Goal: Transaction & Acquisition: Register for event/course

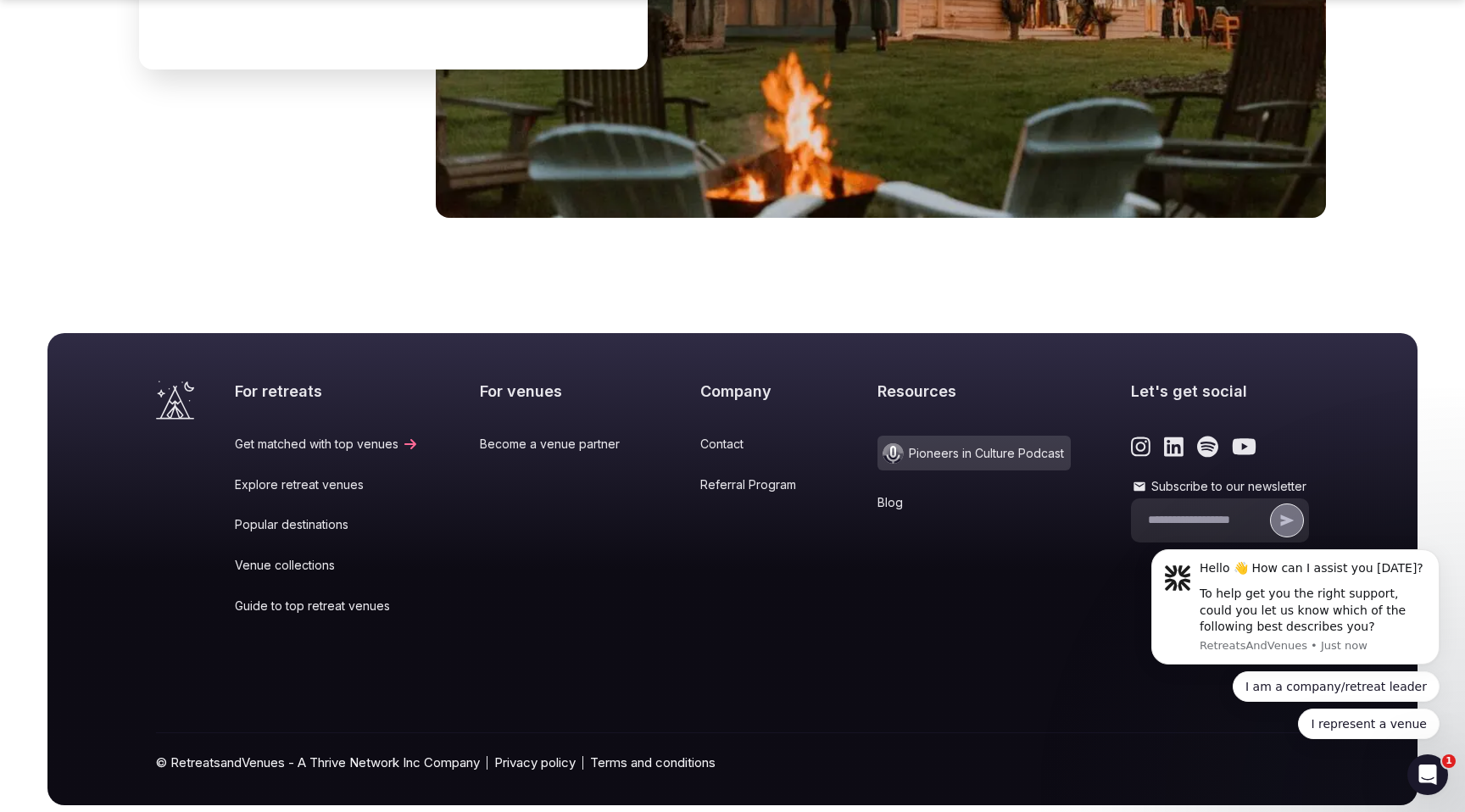
click at [536, 436] on link "Become a venue partner" at bounding box center [559, 444] width 160 height 17
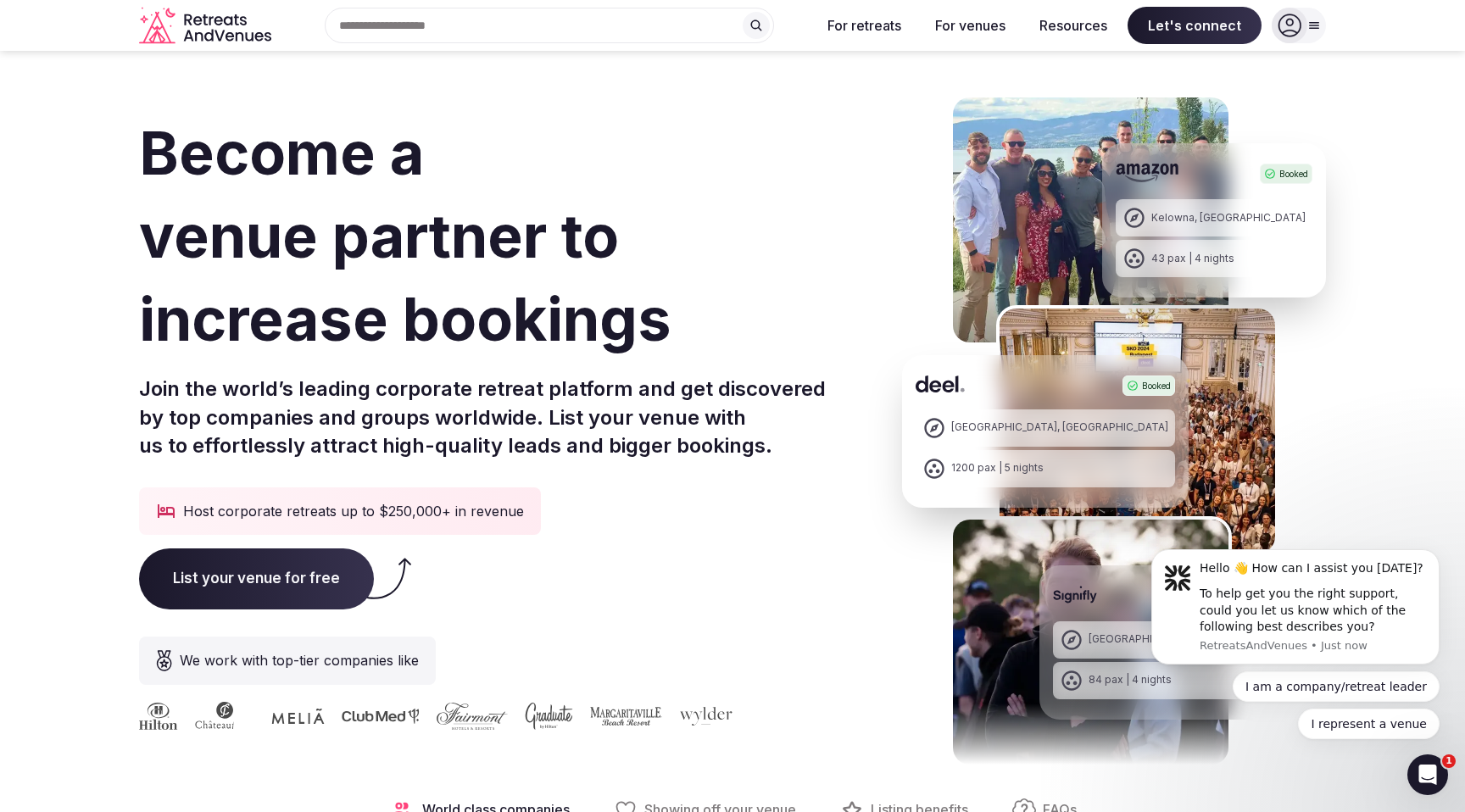
click at [255, 567] on span "List your venue for free" at bounding box center [256, 579] width 235 height 61
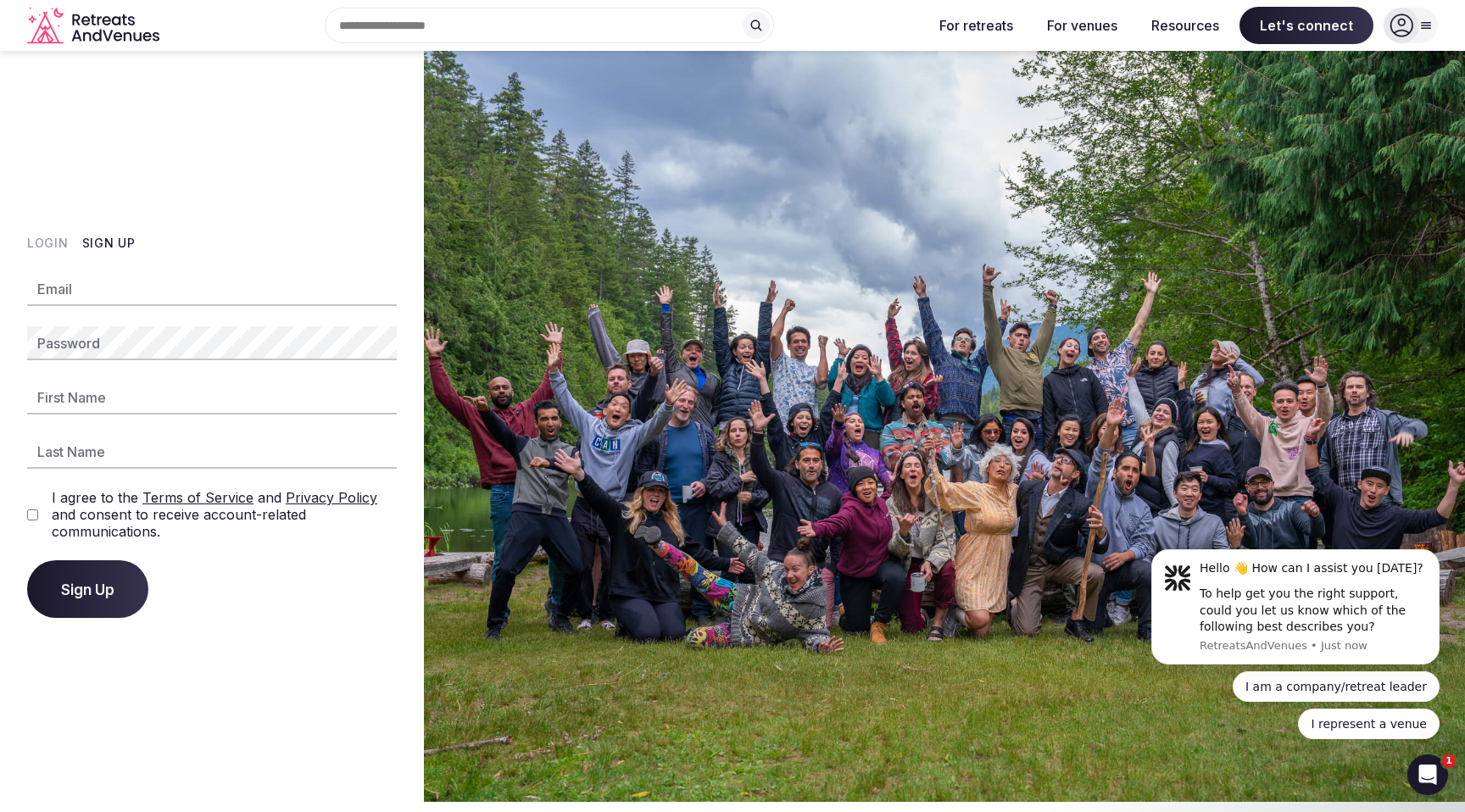
click at [1423, 23] on icon at bounding box center [1427, 25] width 9 height 6
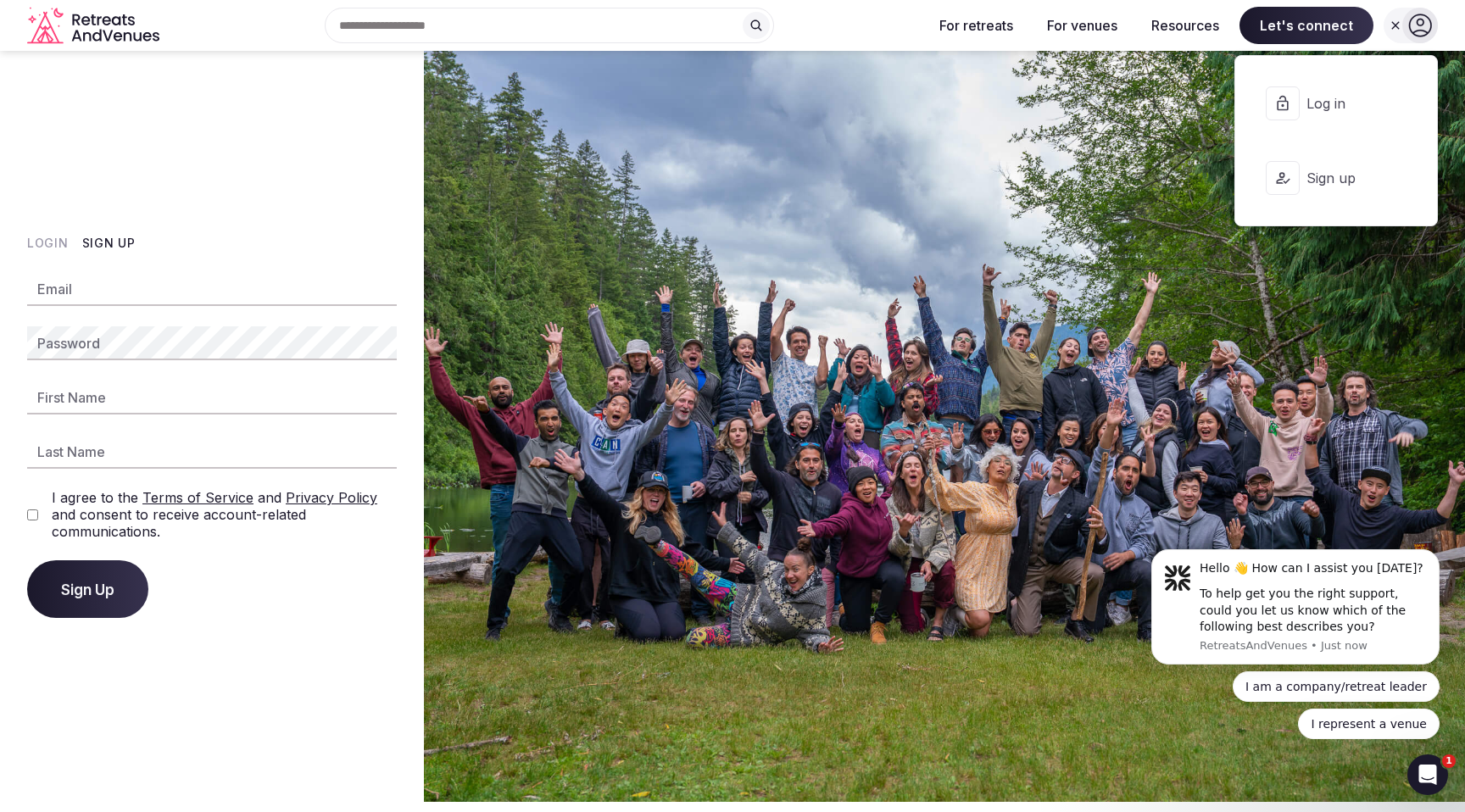
click at [1328, 177] on span "Sign up" at bounding box center [1348, 178] width 82 height 19
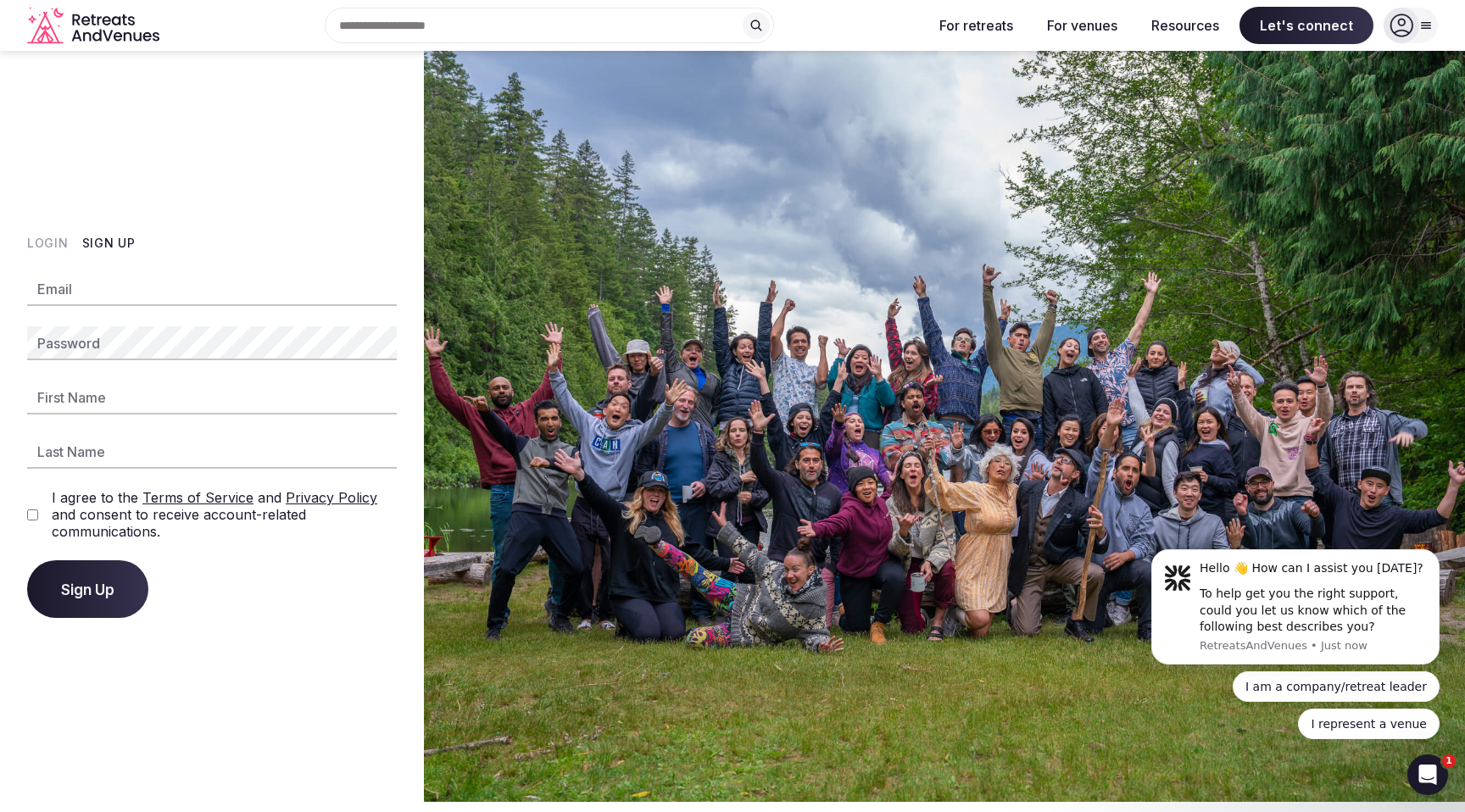
click at [91, 291] on input "Email" at bounding box center [212, 289] width 370 height 34
type input "**********"
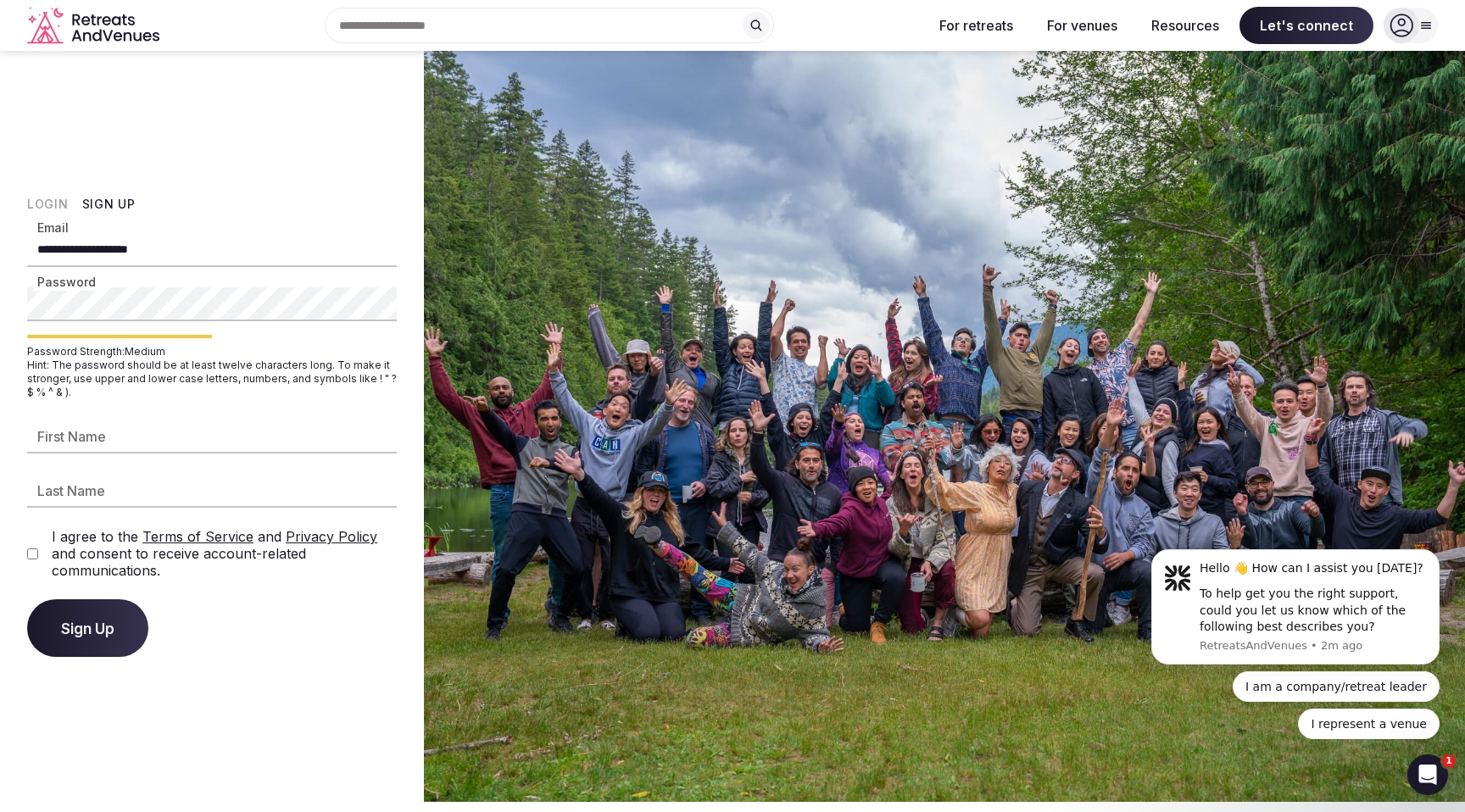
click at [0, 302] on div "**********" at bounding box center [212, 426] width 424 height 751
click at [92, 451] on input "First Name" at bounding box center [212, 436] width 370 height 34
type input "******"
click at [68, 484] on input "Last Name" at bounding box center [212, 490] width 370 height 34
type input "*********"
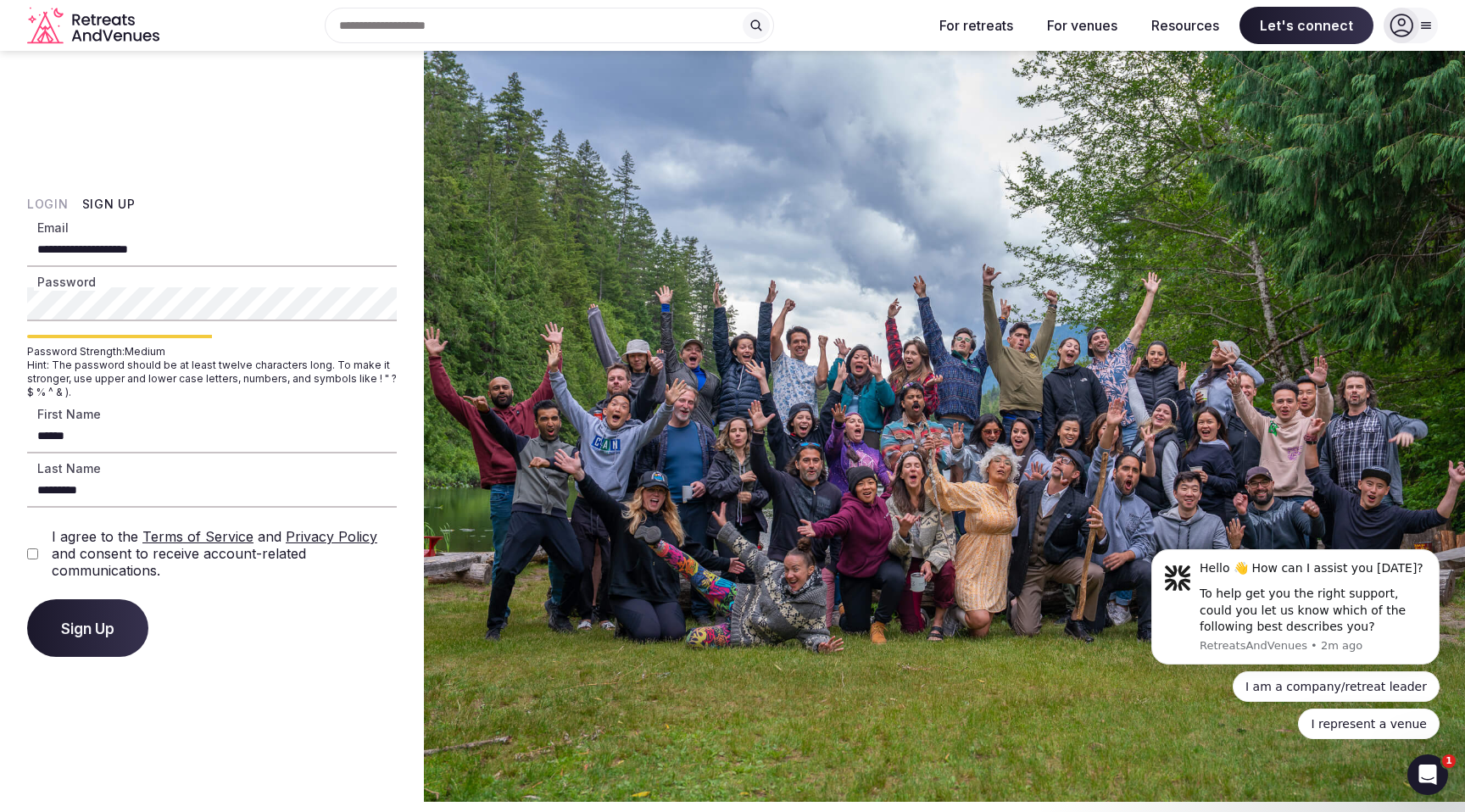
click at [83, 632] on span "Sign Up" at bounding box center [87, 628] width 54 height 17
click at [94, 630] on span "Sign Up" at bounding box center [87, 628] width 54 height 17
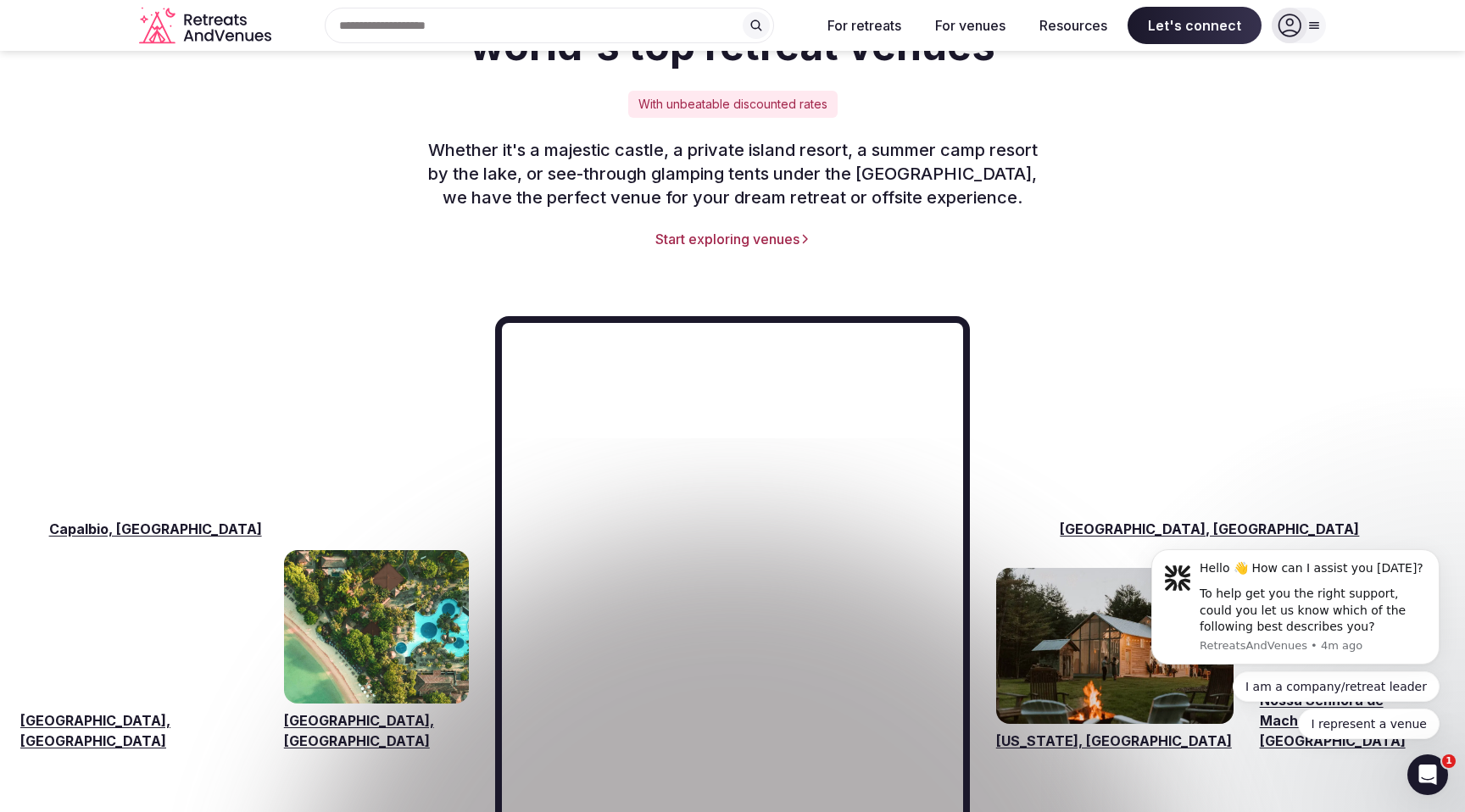
scroll to position [2334, 0]
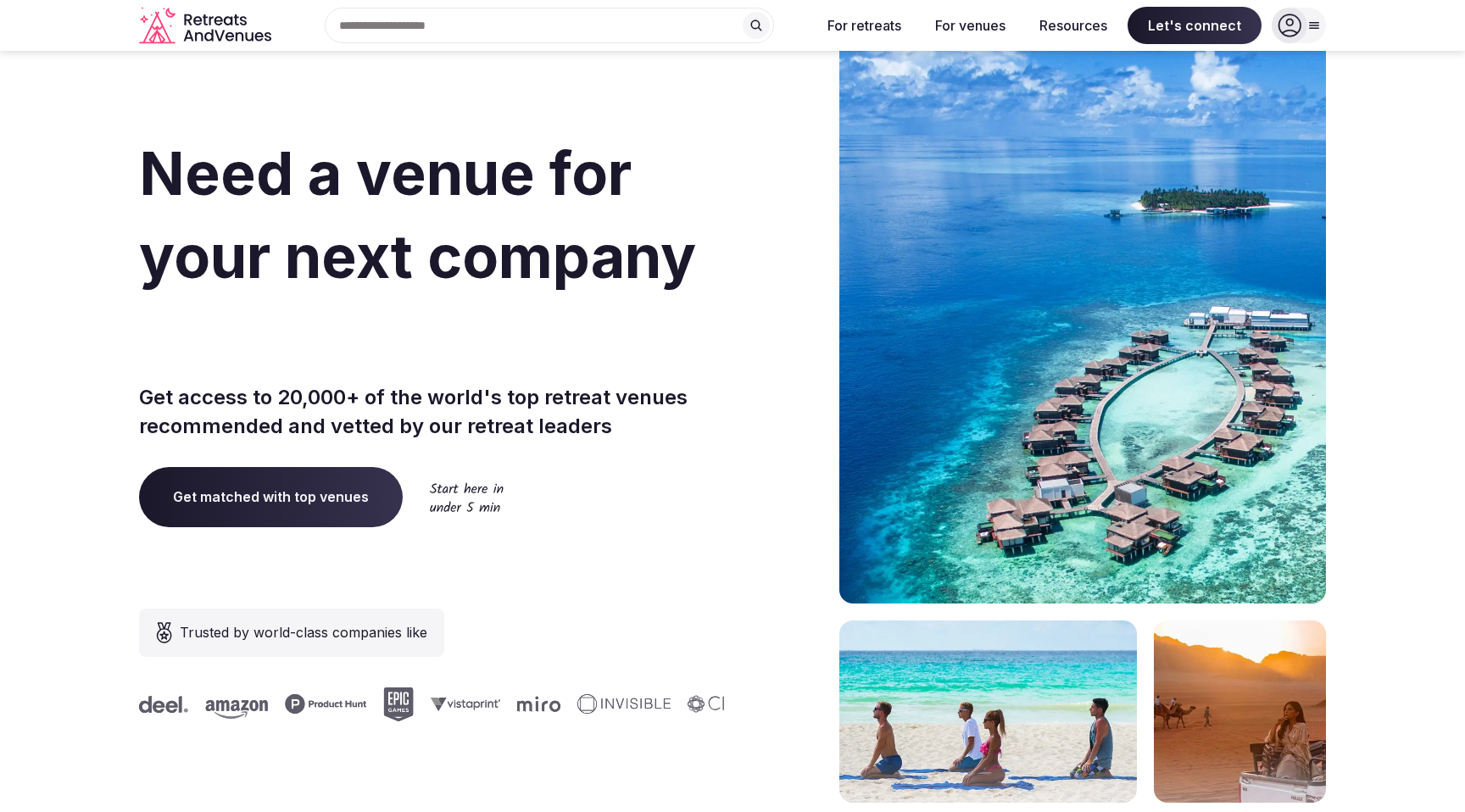
click at [386, 30] on div "Search Popular Destinations [GEOGRAPHIC_DATA], [GEOGRAPHIC_DATA] [GEOGRAPHIC_DA…" at bounding box center [542, 25] width 530 height 35
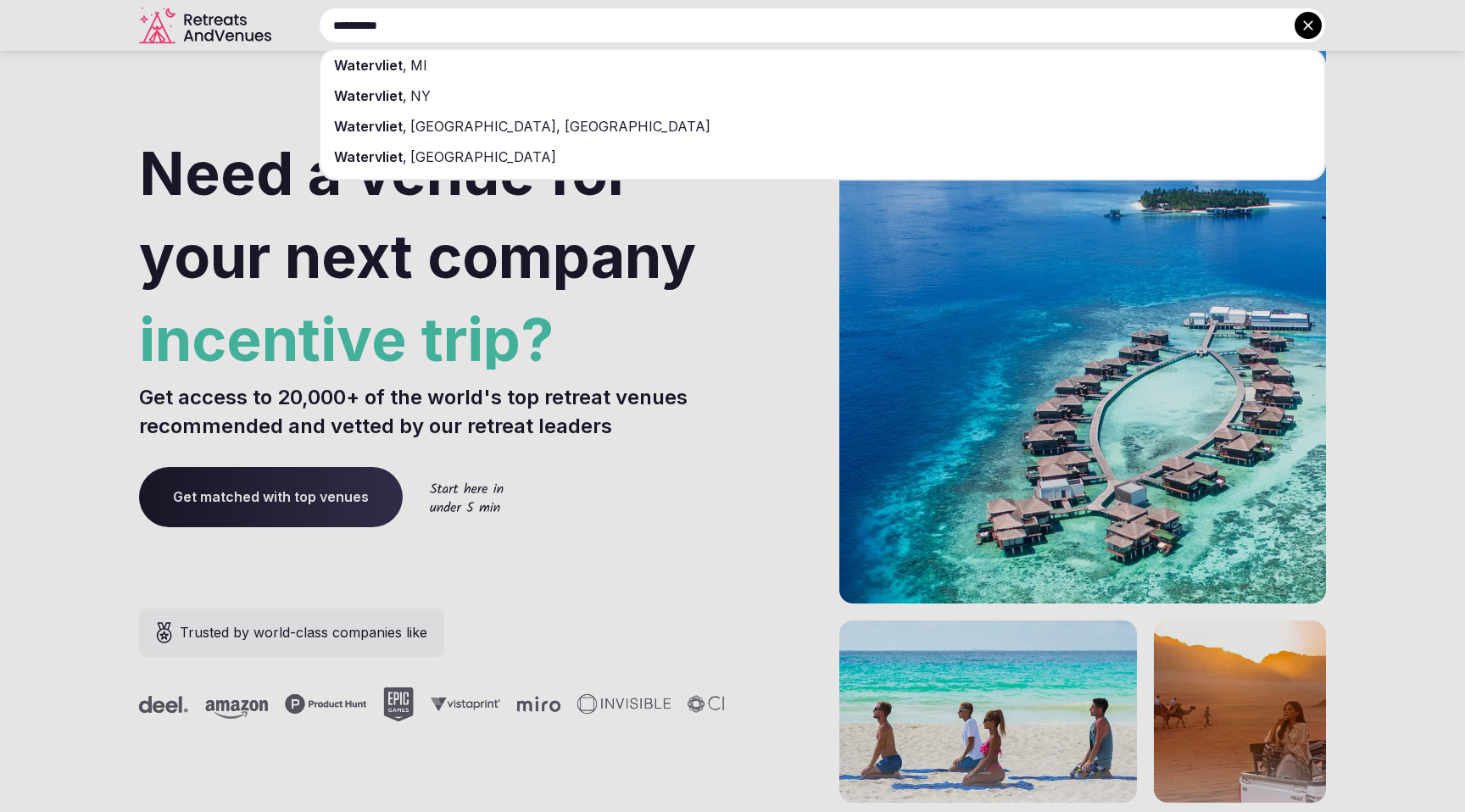
type input "**********"
click at [378, 66] on span "Watervliet" at bounding box center [369, 65] width 69 height 17
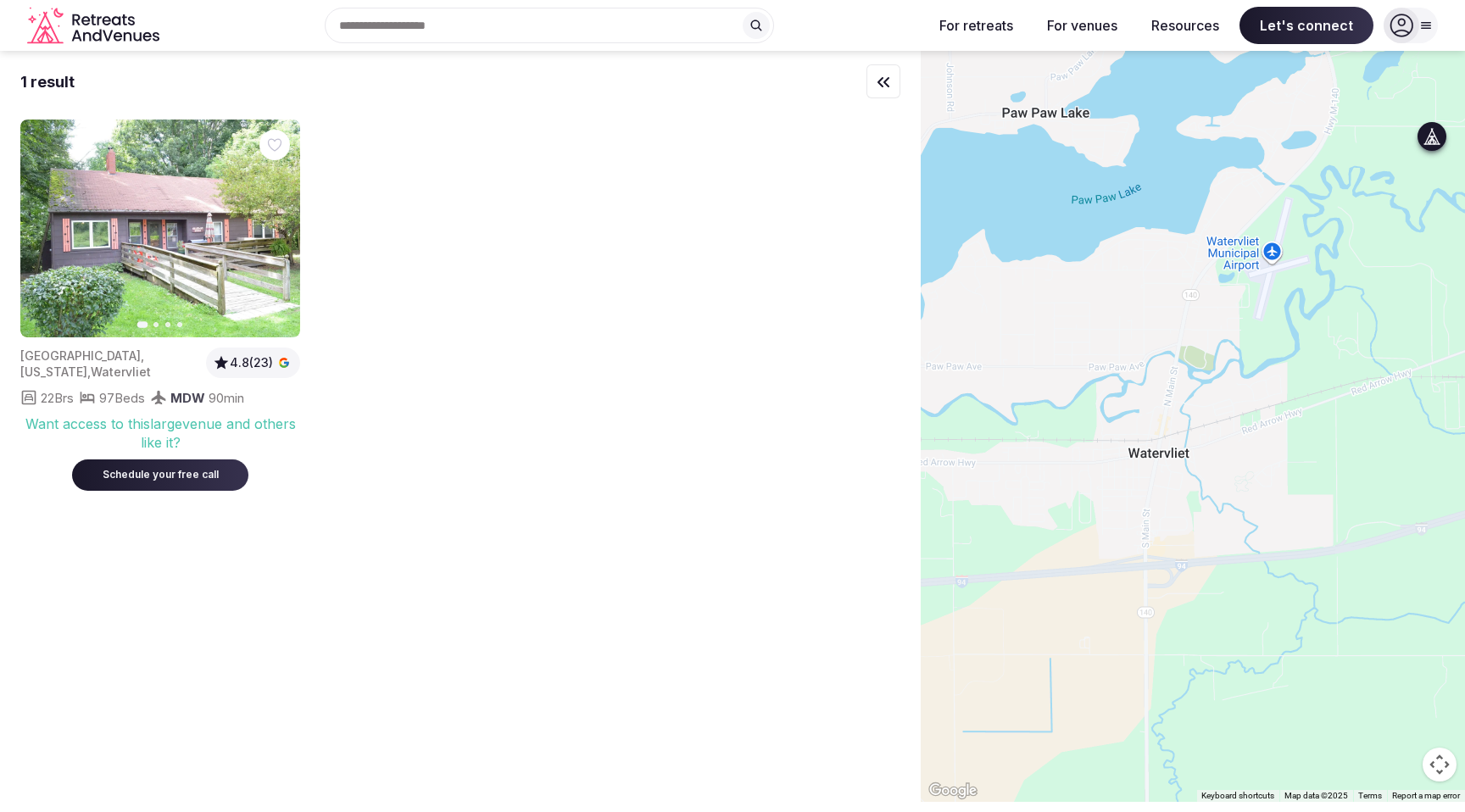
click at [281, 229] on icon "button" at bounding box center [276, 229] width 14 height 14
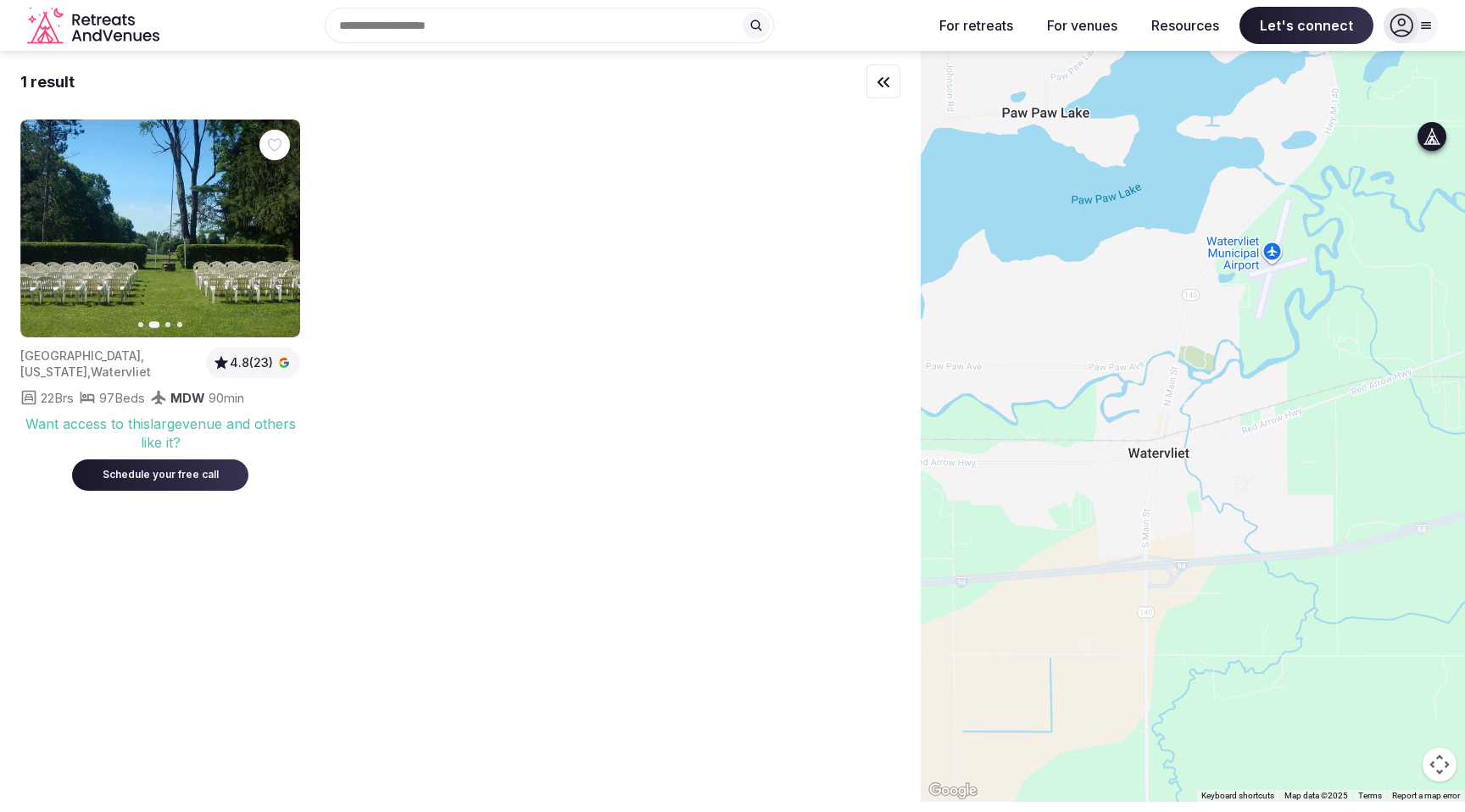
click at [281, 229] on icon "button" at bounding box center [276, 229] width 14 height 14
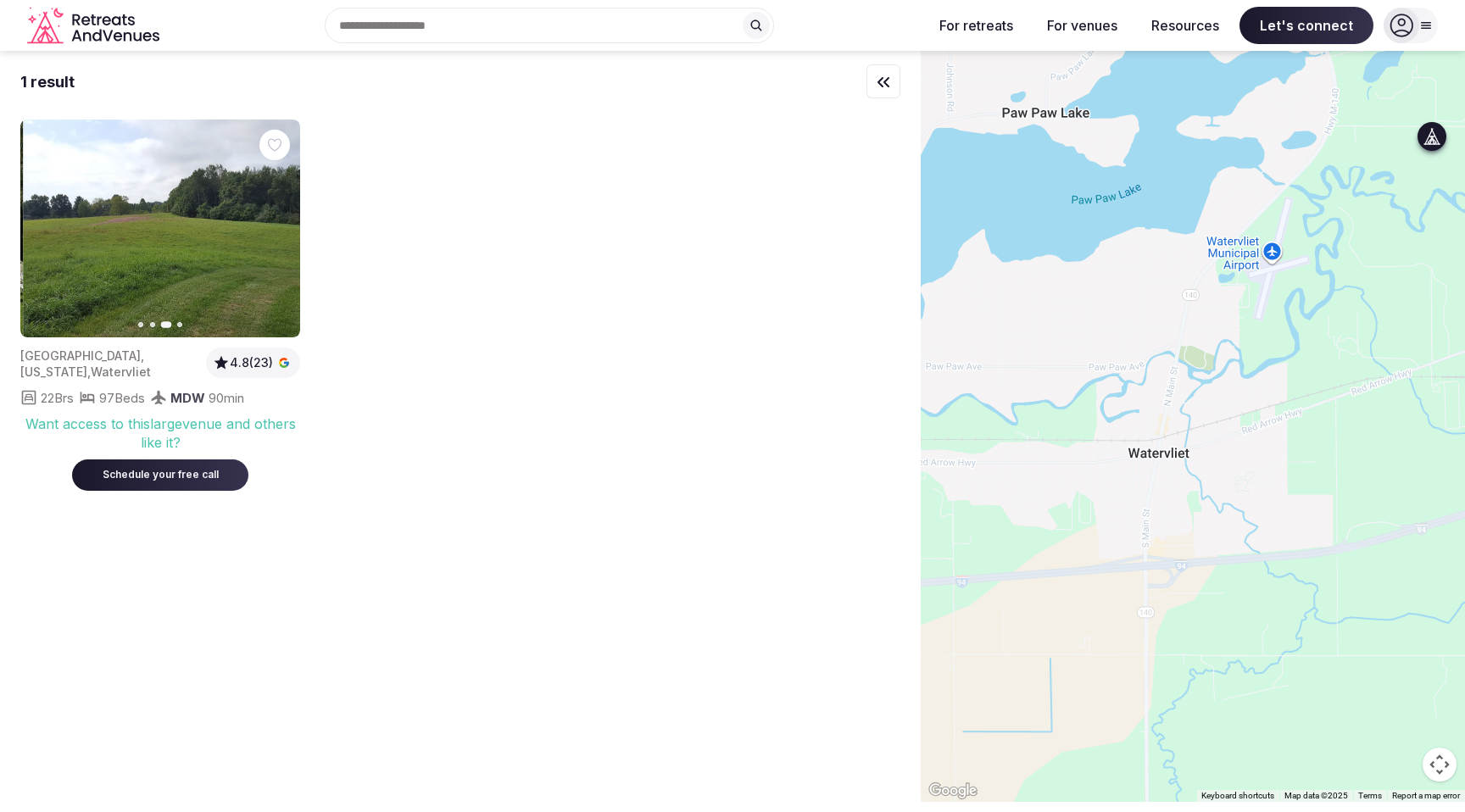
click at [281, 229] on icon "button" at bounding box center [276, 229] width 14 height 14
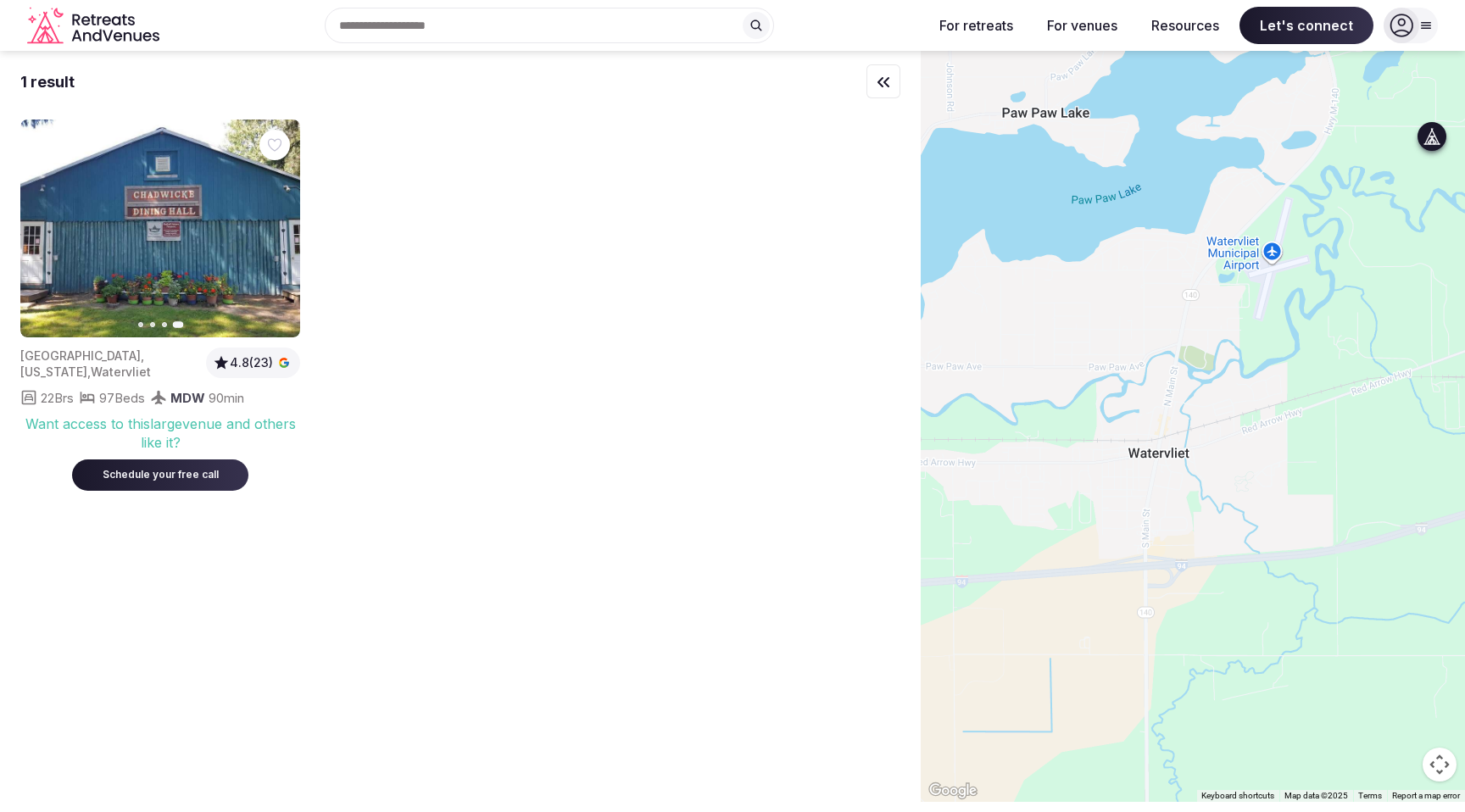
click at [190, 239] on img at bounding box center [160, 229] width 280 height 218
click at [135, 283] on img at bounding box center [160, 229] width 280 height 218
click at [161, 423] on div "Want access to this large venue and others like it?" at bounding box center [160, 434] width 280 height 38
click at [163, 480] on div "Schedule your free call" at bounding box center [160, 475] width 135 height 15
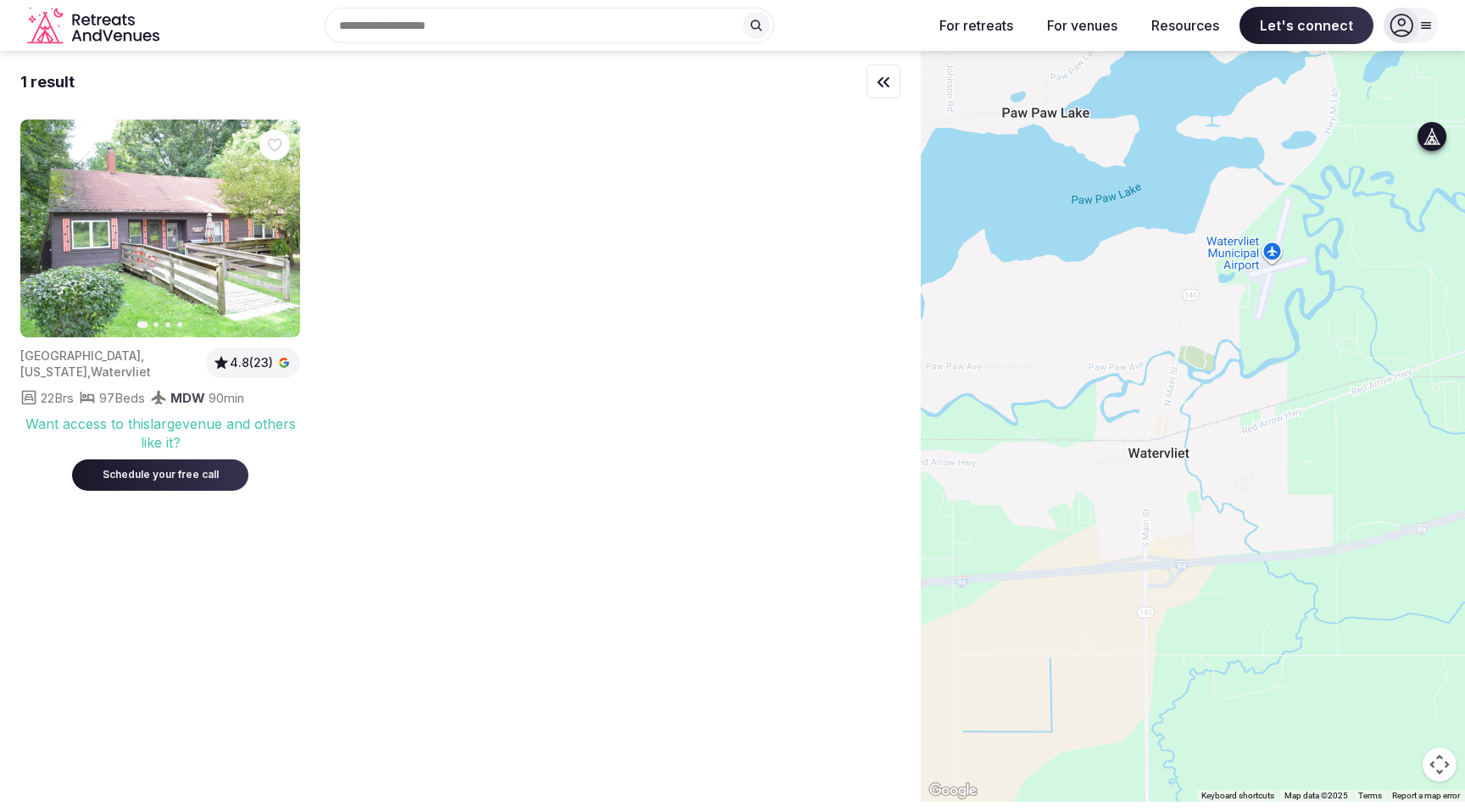
click at [278, 232] on icon "button" at bounding box center [276, 229] width 14 height 14
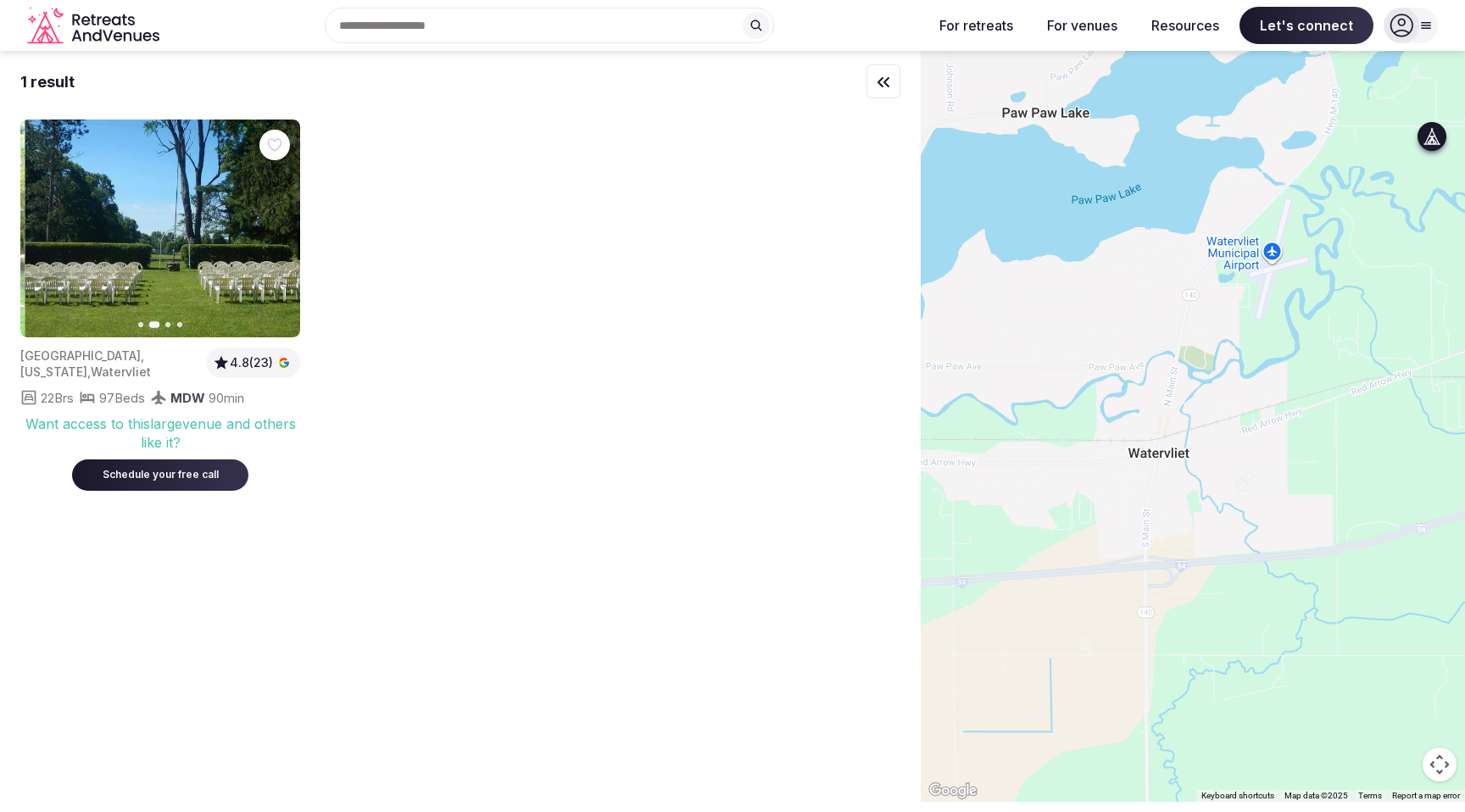
click at [278, 232] on icon "button" at bounding box center [276, 229] width 14 height 14
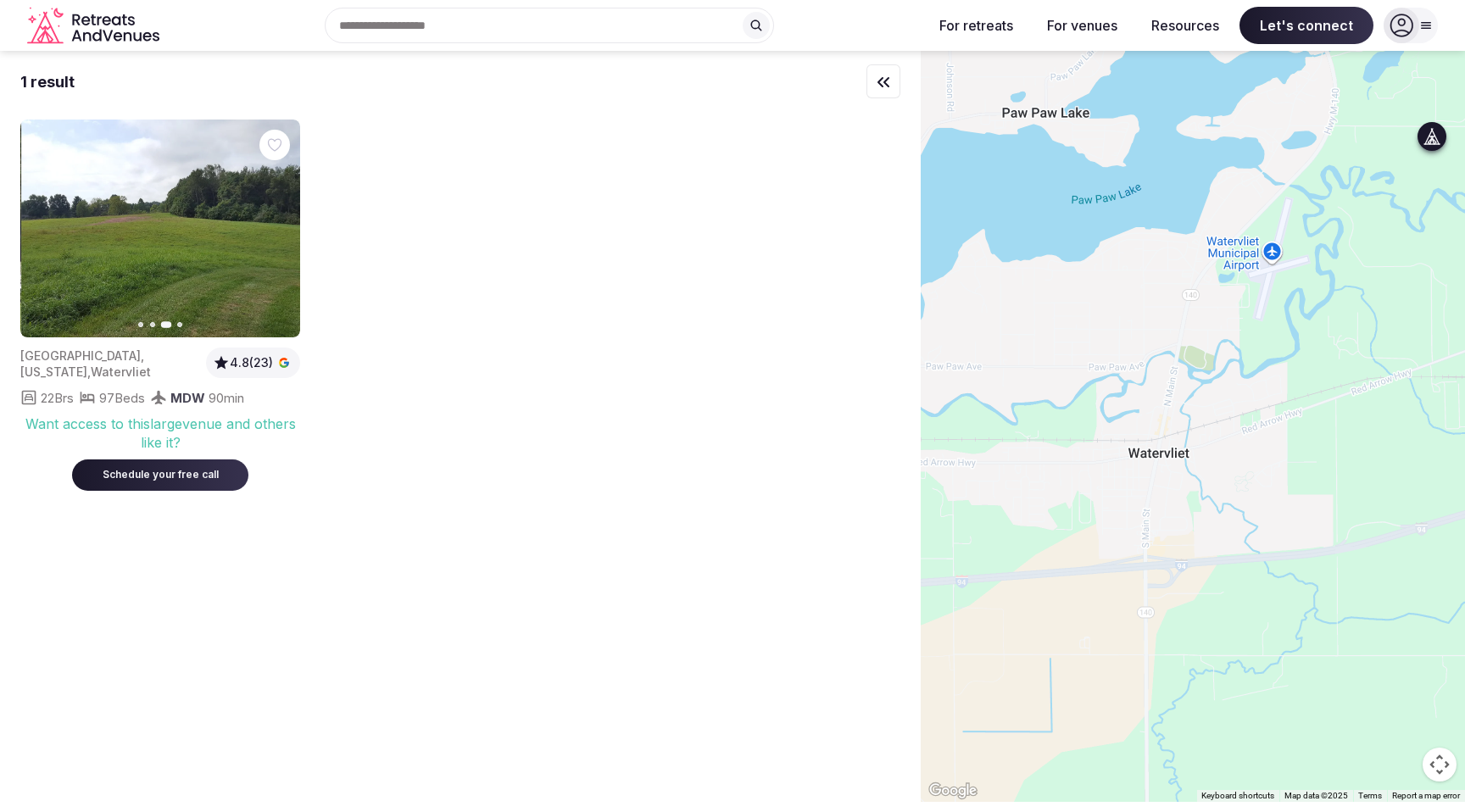
click at [278, 232] on icon "button" at bounding box center [276, 229] width 14 height 14
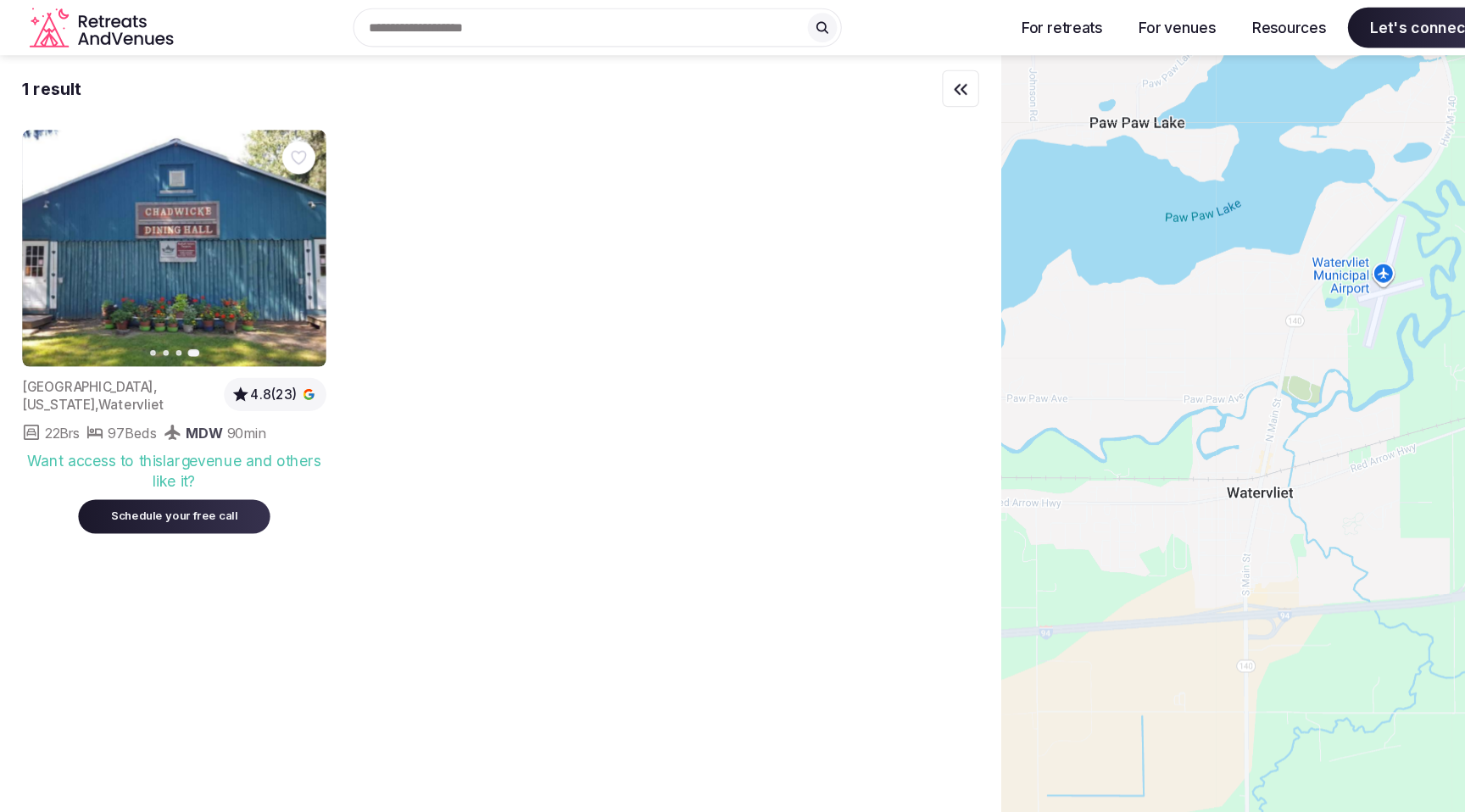
click at [47, 225] on icon "button" at bounding box center [44, 229] width 14 height 14
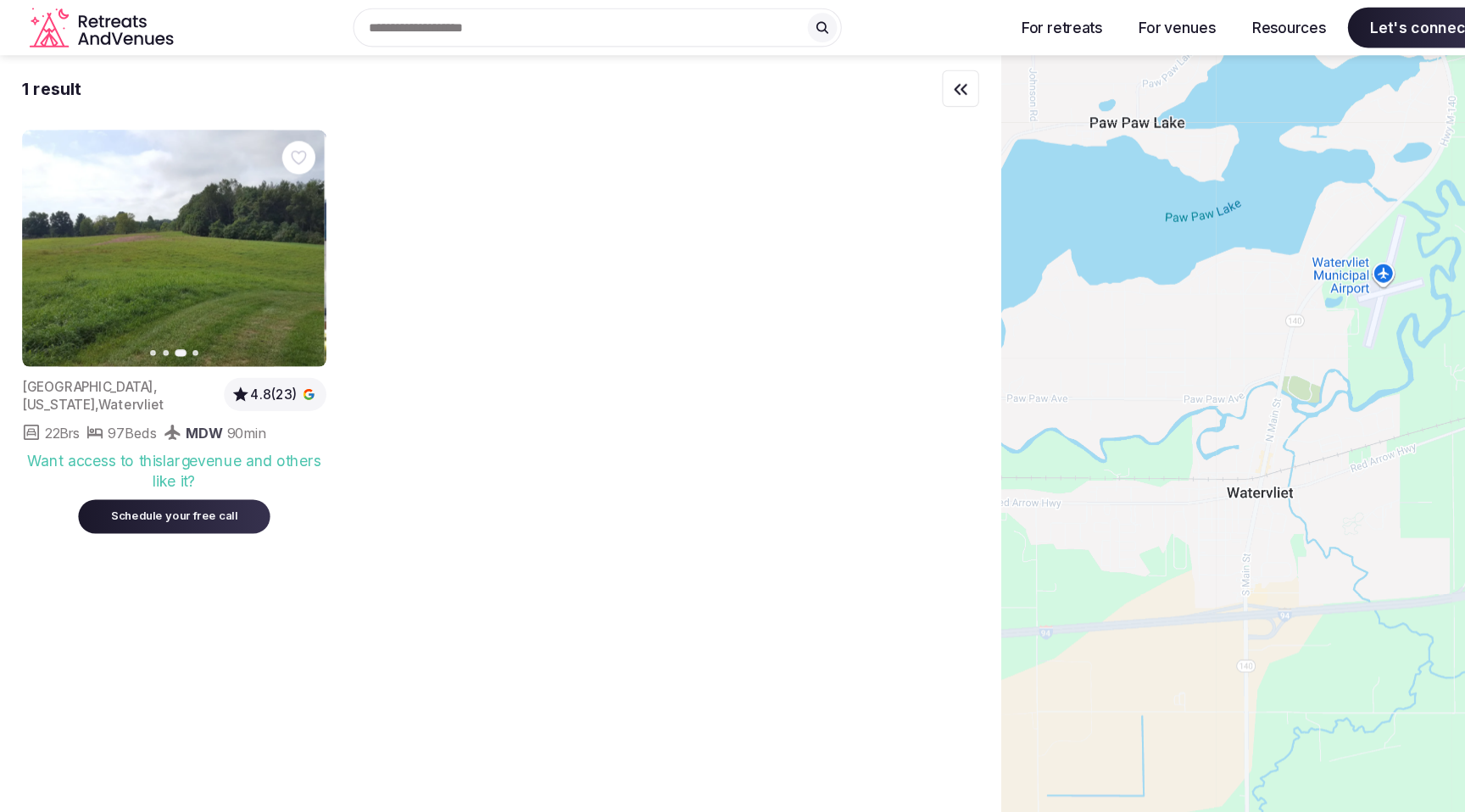
click at [47, 225] on icon "button" at bounding box center [44, 229] width 14 height 14
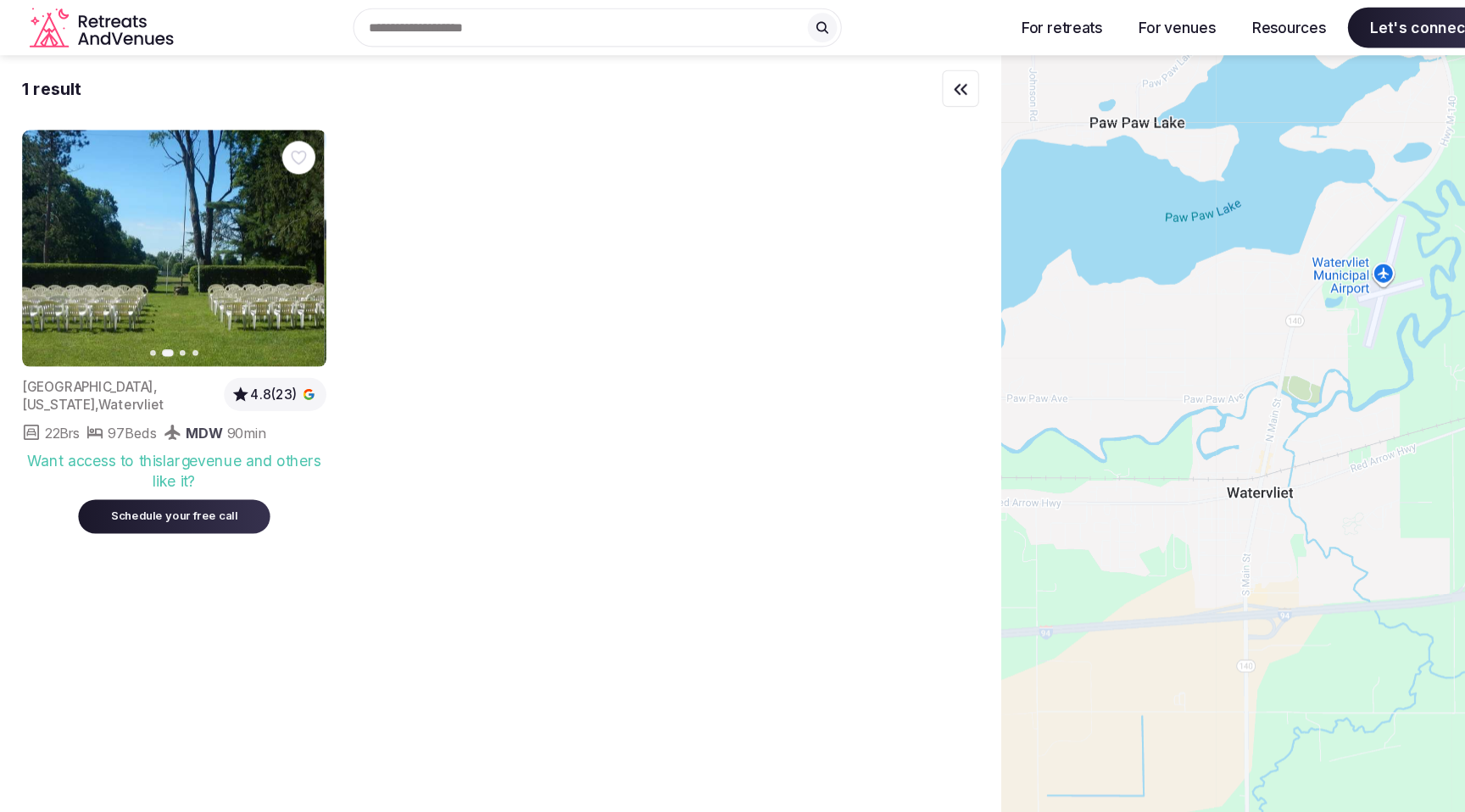
click at [47, 225] on icon "button" at bounding box center [44, 229] width 14 height 14
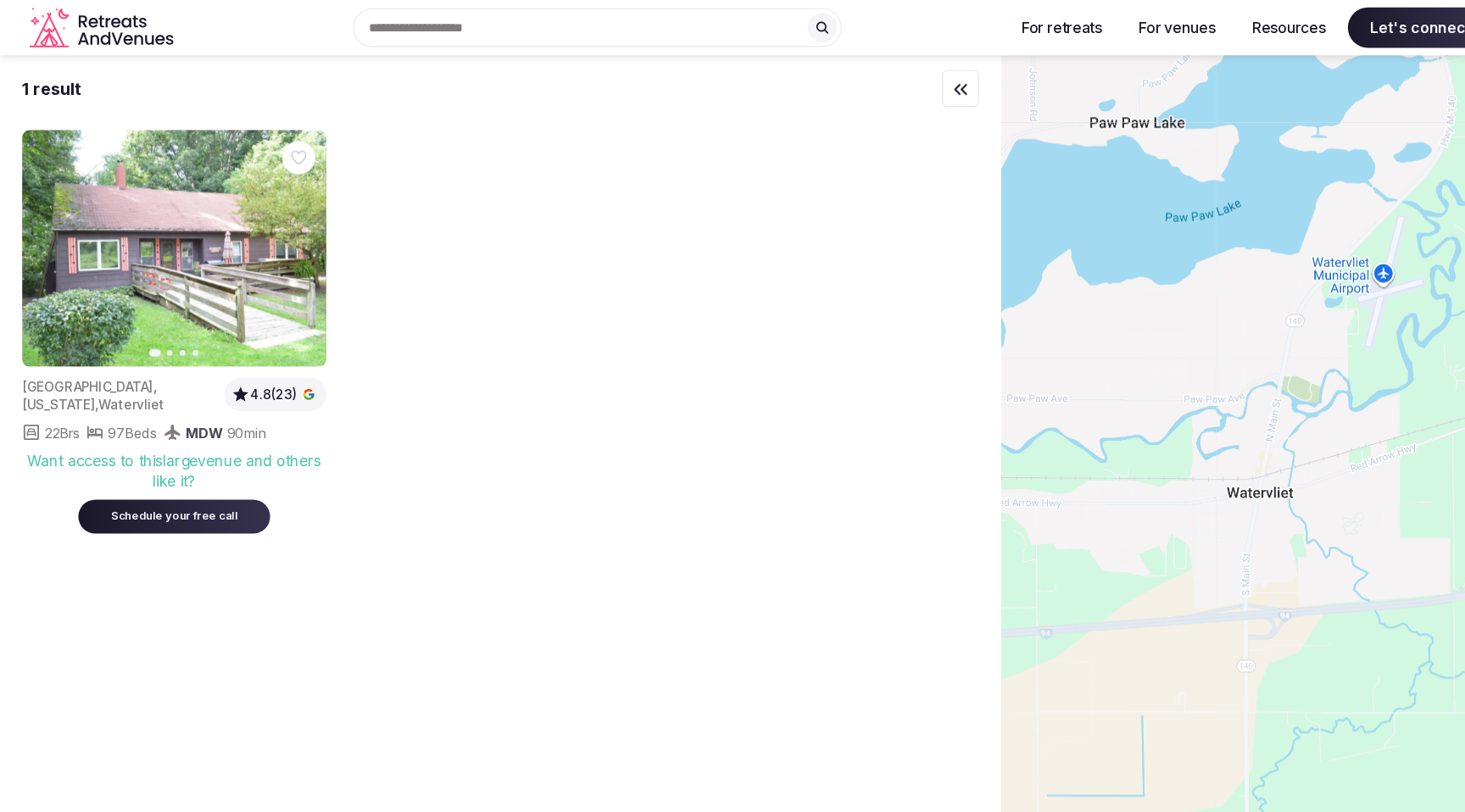
click at [579, 485] on div "Previous slide Next slide [GEOGRAPHIC_DATA] , [US_STATE] , [GEOGRAPHIC_DATA] 4.…" at bounding box center [460, 305] width 880 height 371
